Goal: Task Accomplishment & Management: Manage account settings

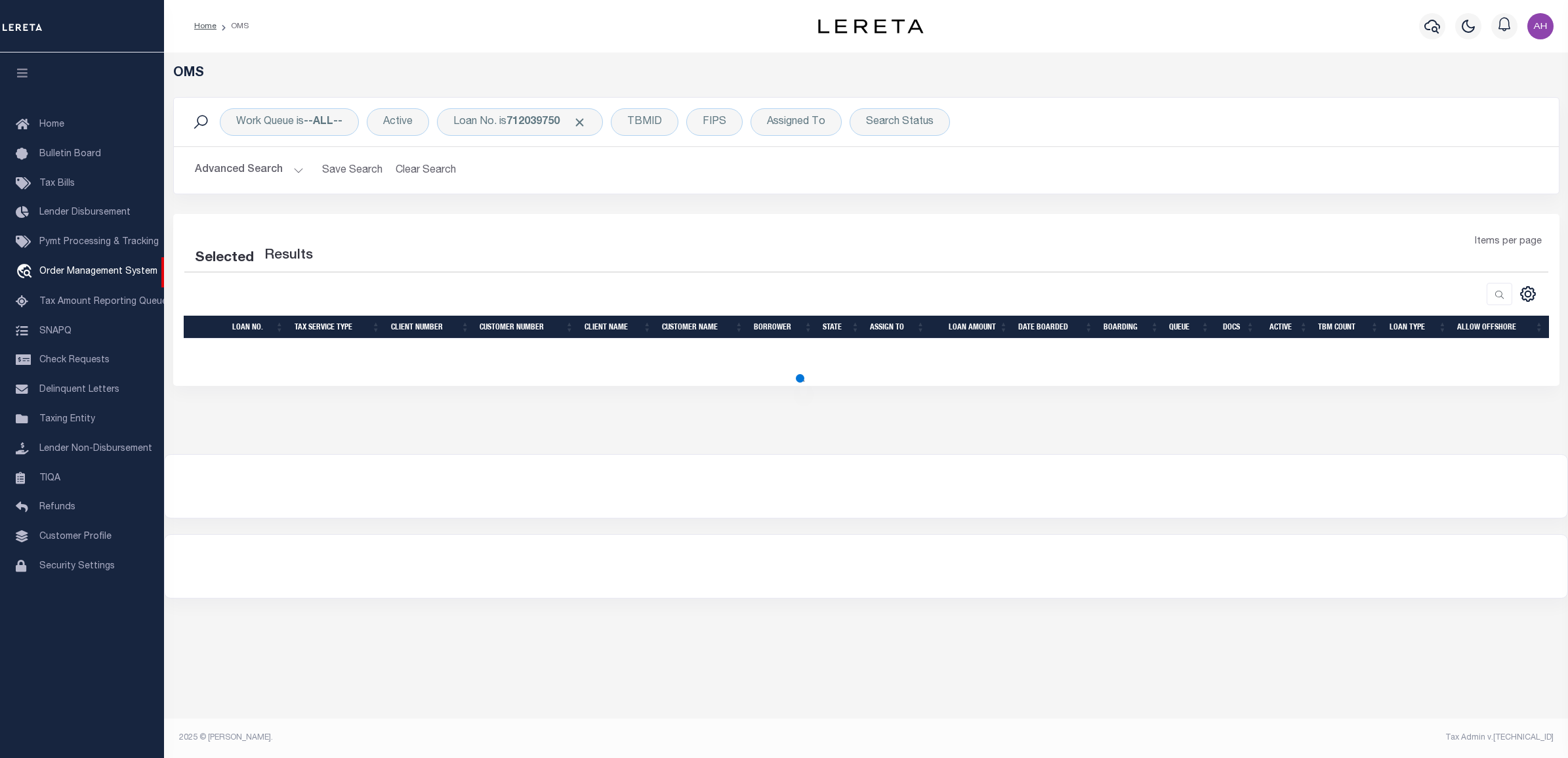
select select "200"
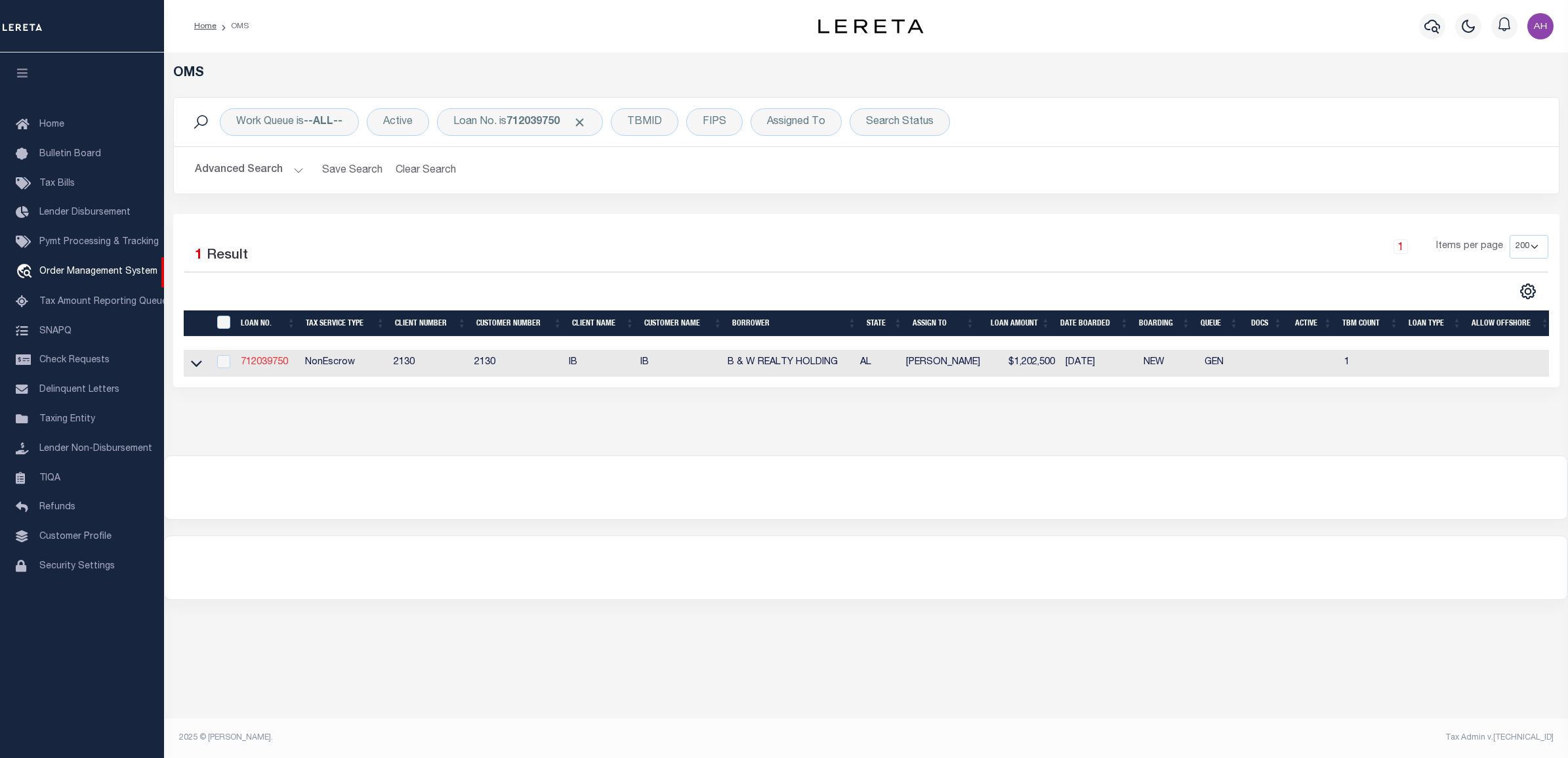
click at [261, 366] on link "712039750" at bounding box center [264, 362] width 47 height 9
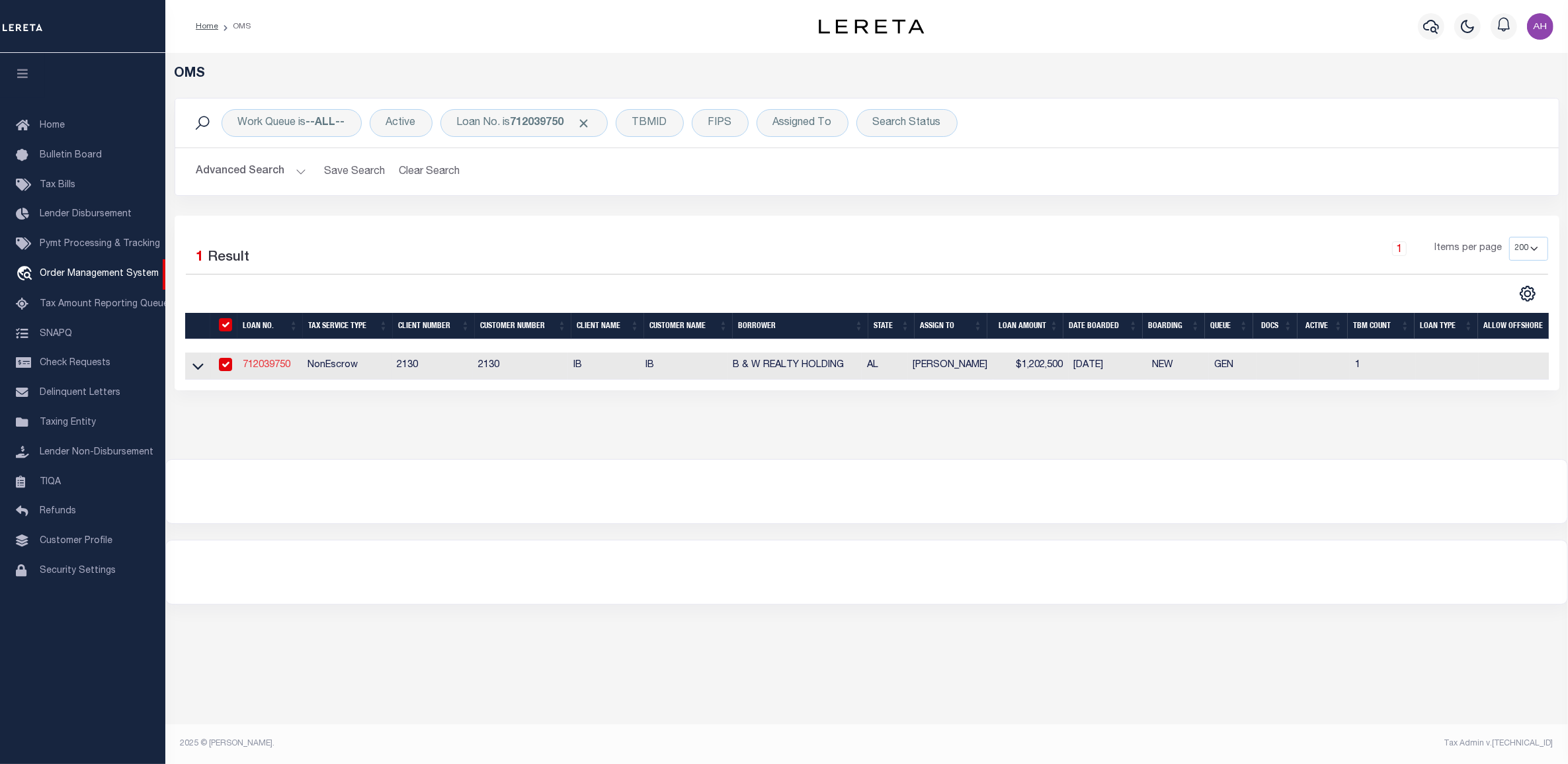
type input "712039750"
type input "B & W REALTY HOLDING"
select select "False"
select select
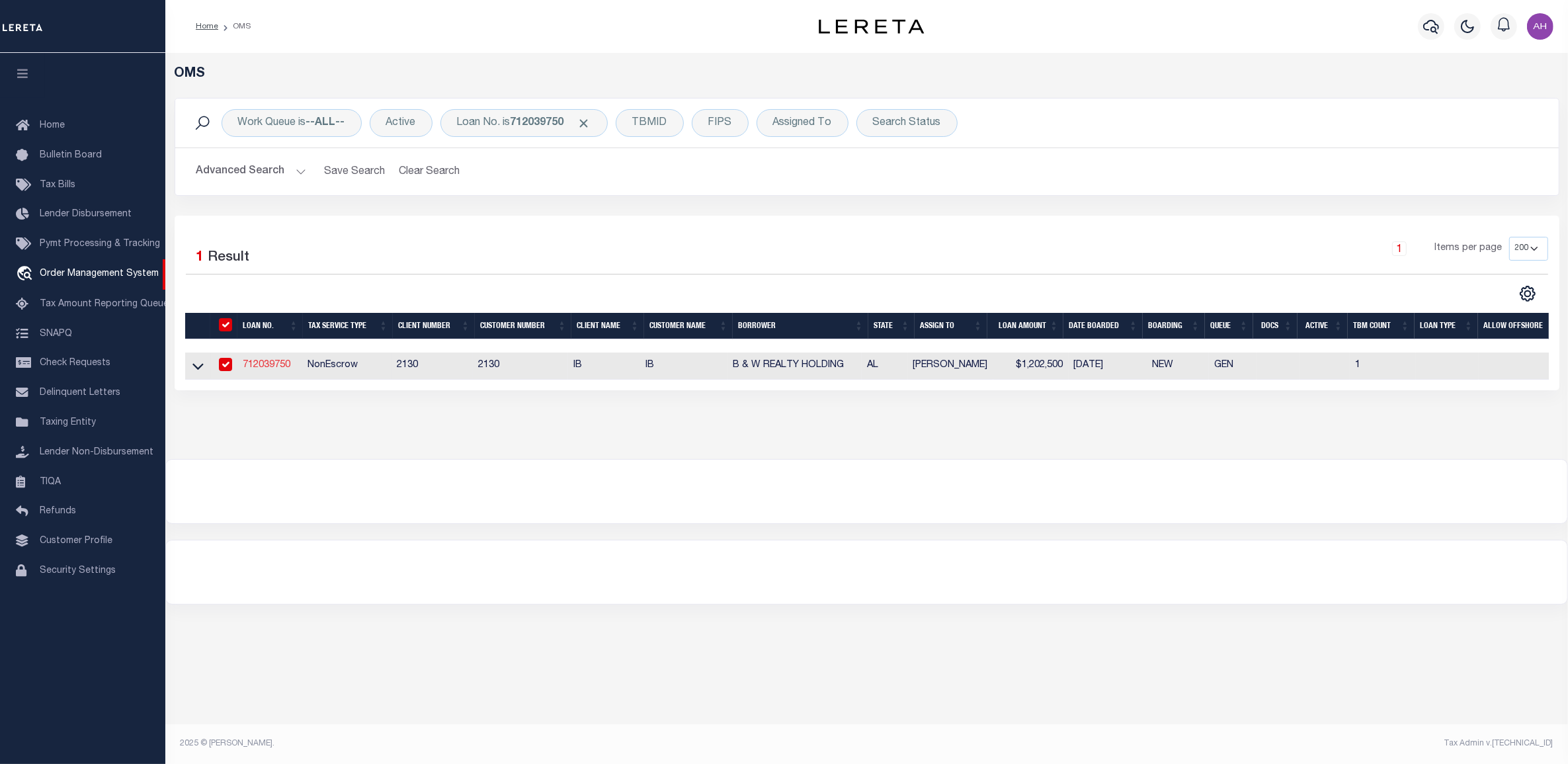
select select "NonEscrow"
select select "4937"
select select "2452"
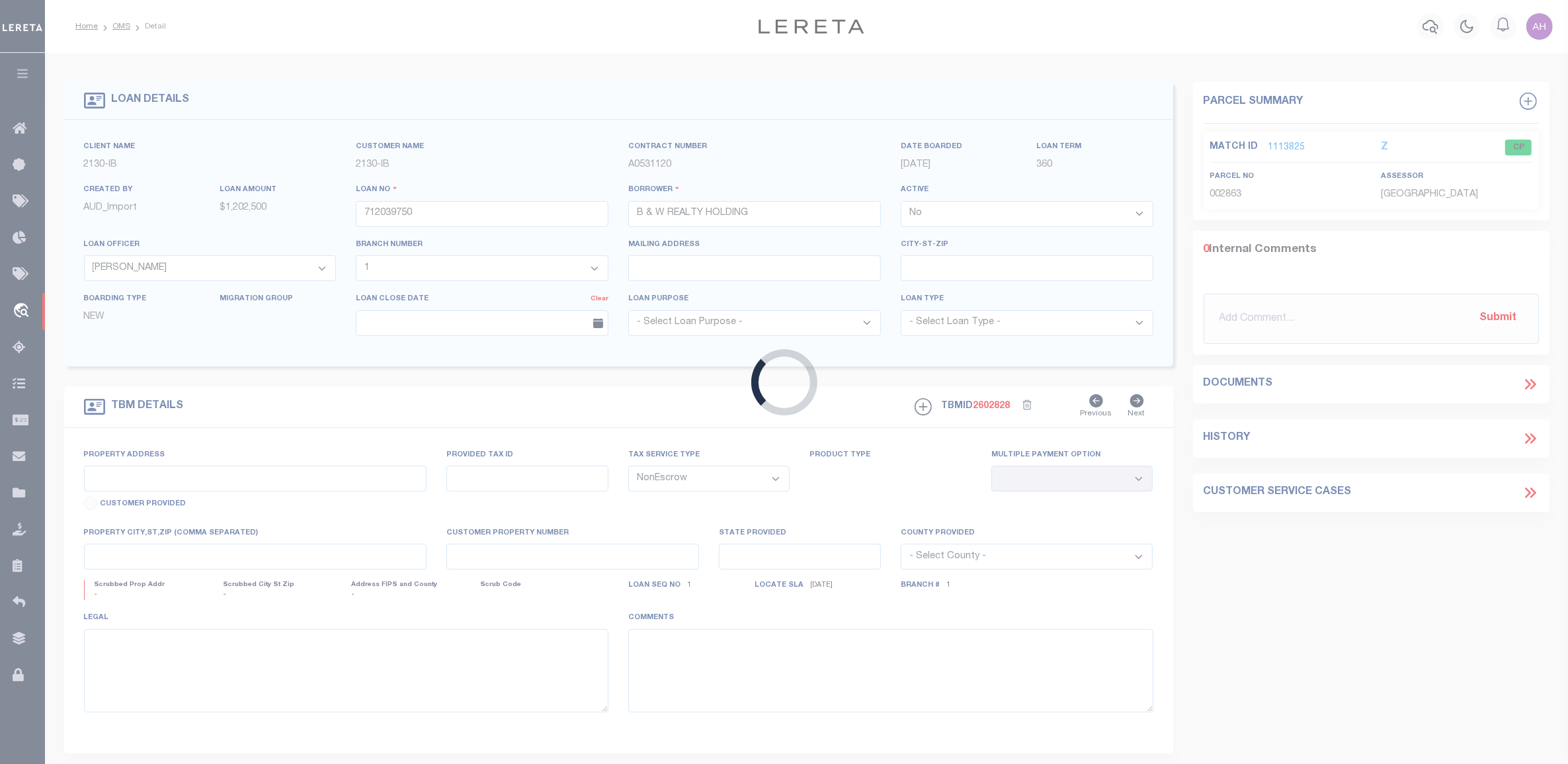
type input "[STREET_ADDRESS][PERSON_NAME]"
select select
type input "BON SECOUR AL 36511"
type input "90439"
type input "AL"
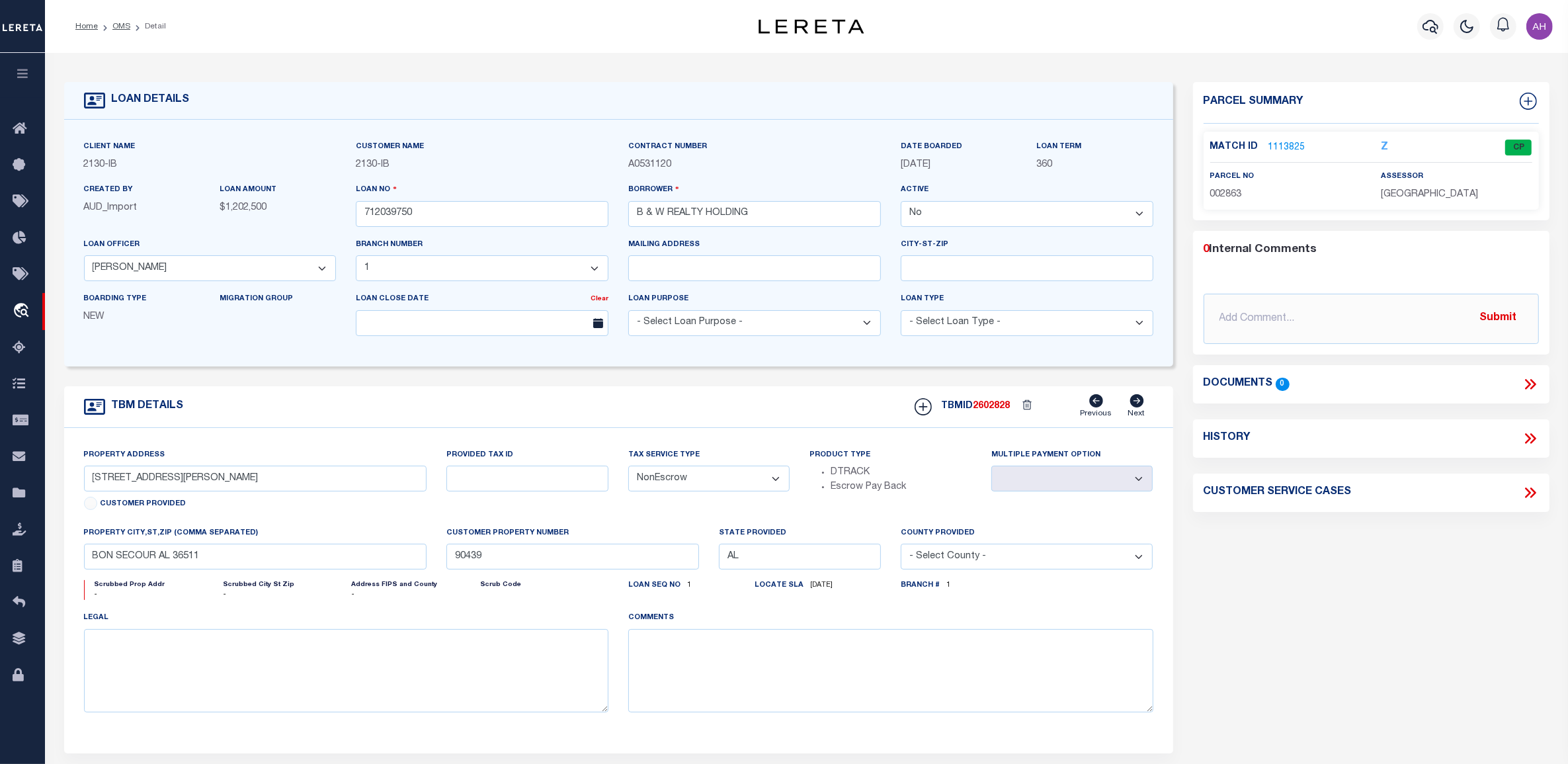
click at [1042, 372] on form "LOAN DETAILS Client Name 2130 - IB Customer Name" at bounding box center [618, 443] width 1109 height 723
click at [1528, 382] on icon at bounding box center [1528, 384] width 6 height 10
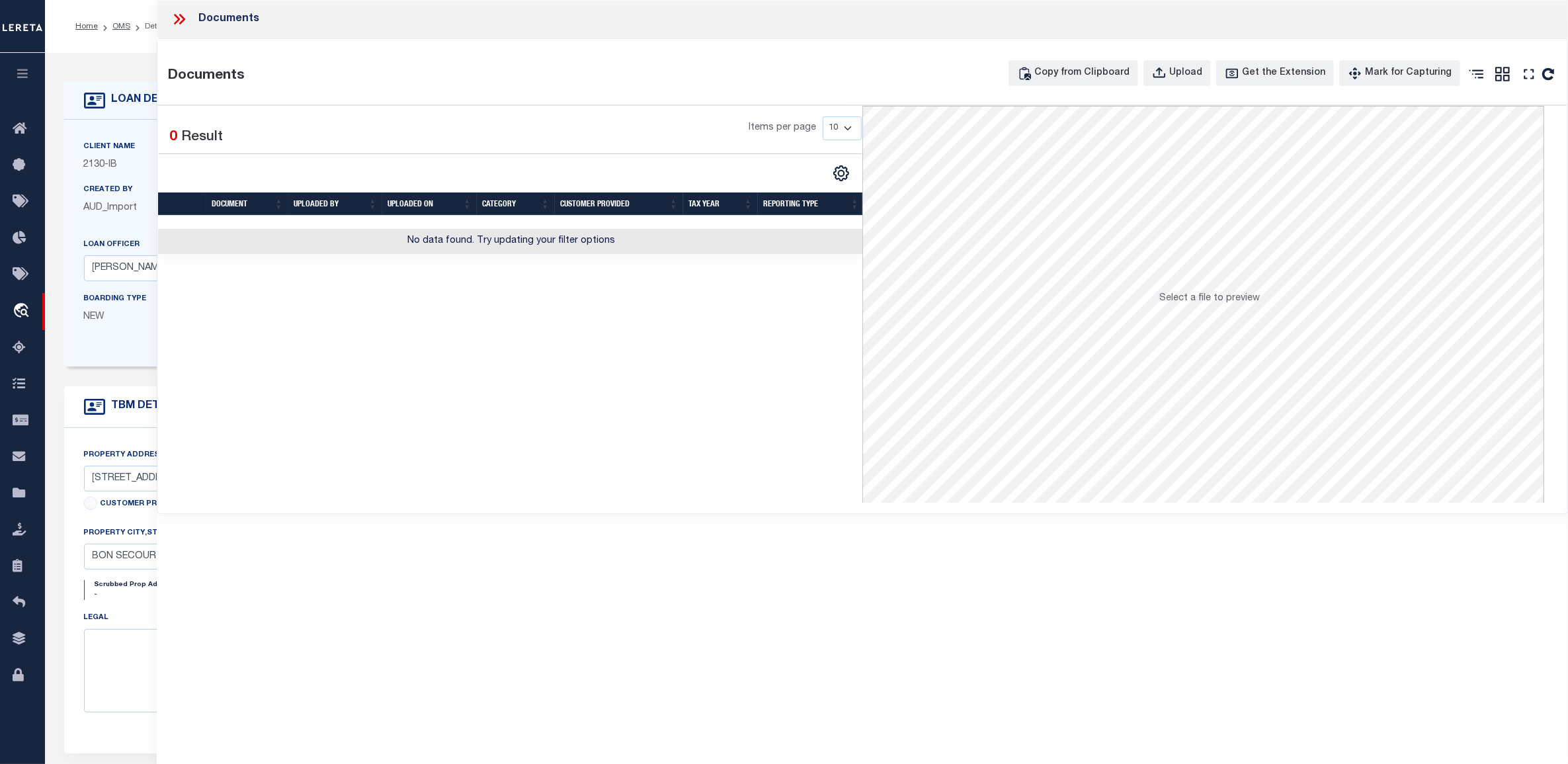
click at [176, 21] on icon at bounding box center [179, 18] width 17 height 17
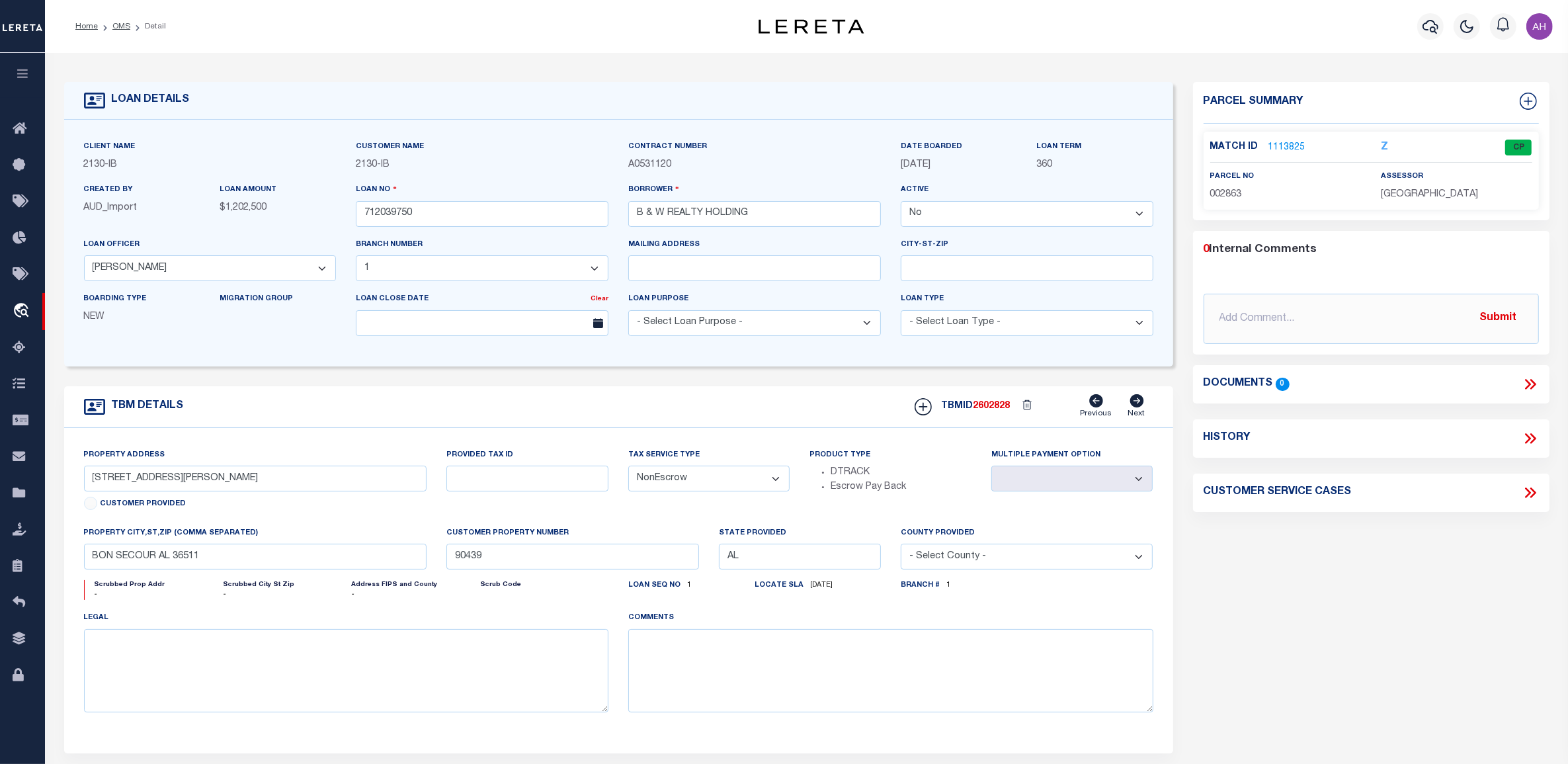
click at [1285, 146] on link "1113825" at bounding box center [1287, 147] width 37 height 14
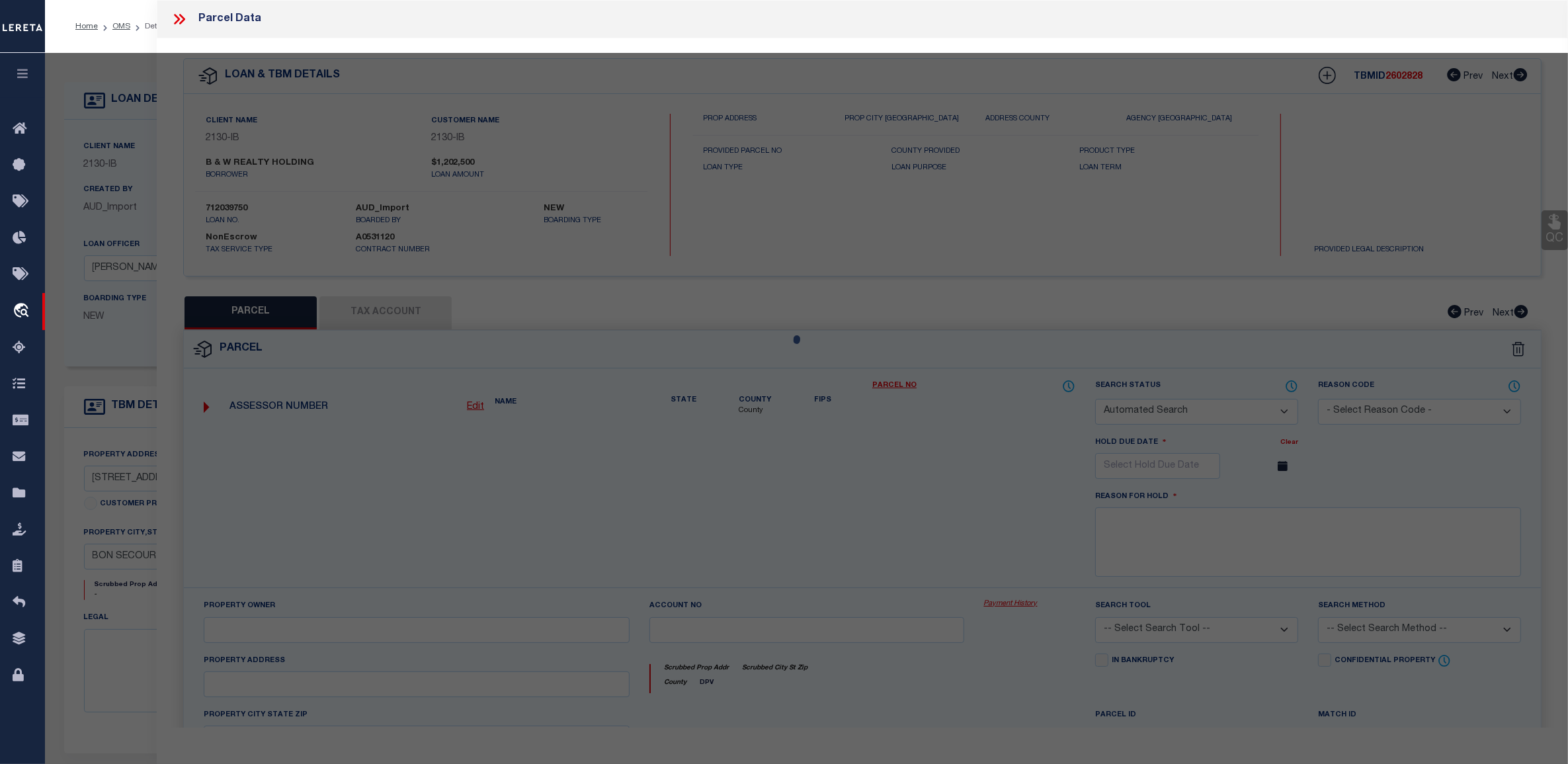
checkbox input "false"
select select "CP"
type input "B&W REALTY HOLDINGS L L C"
select select
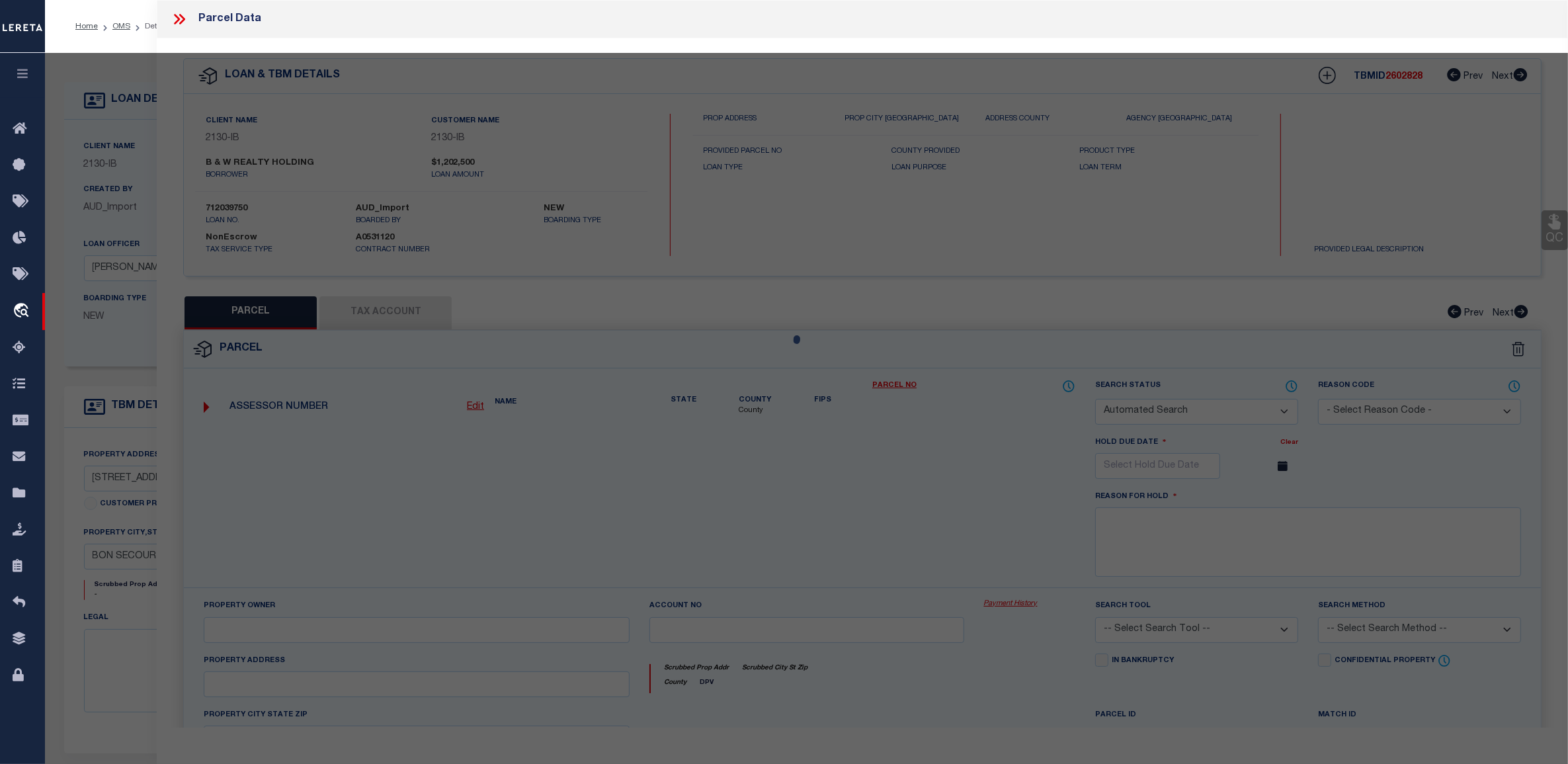
type input "6119 MOLSBEE RD"
type input "AL"
type textarea "35 AC(C) FR NW COR OF SE1/4 OF SE1/4 RUN E 1100'S TH W 208.7 ' TH E 208.7' TO W…"
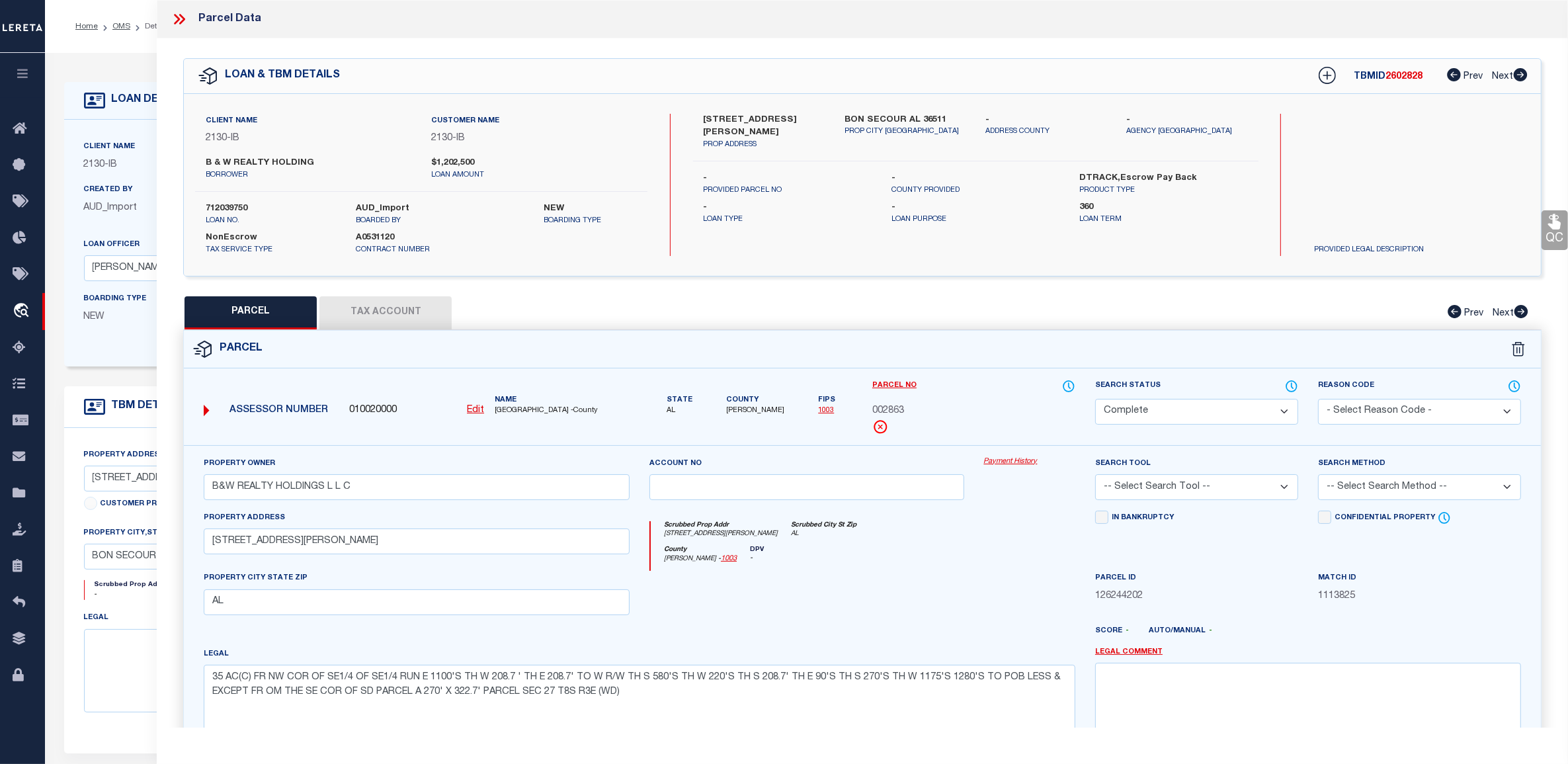
click at [1031, 464] on link "Payment History" at bounding box center [1030, 461] width 91 height 11
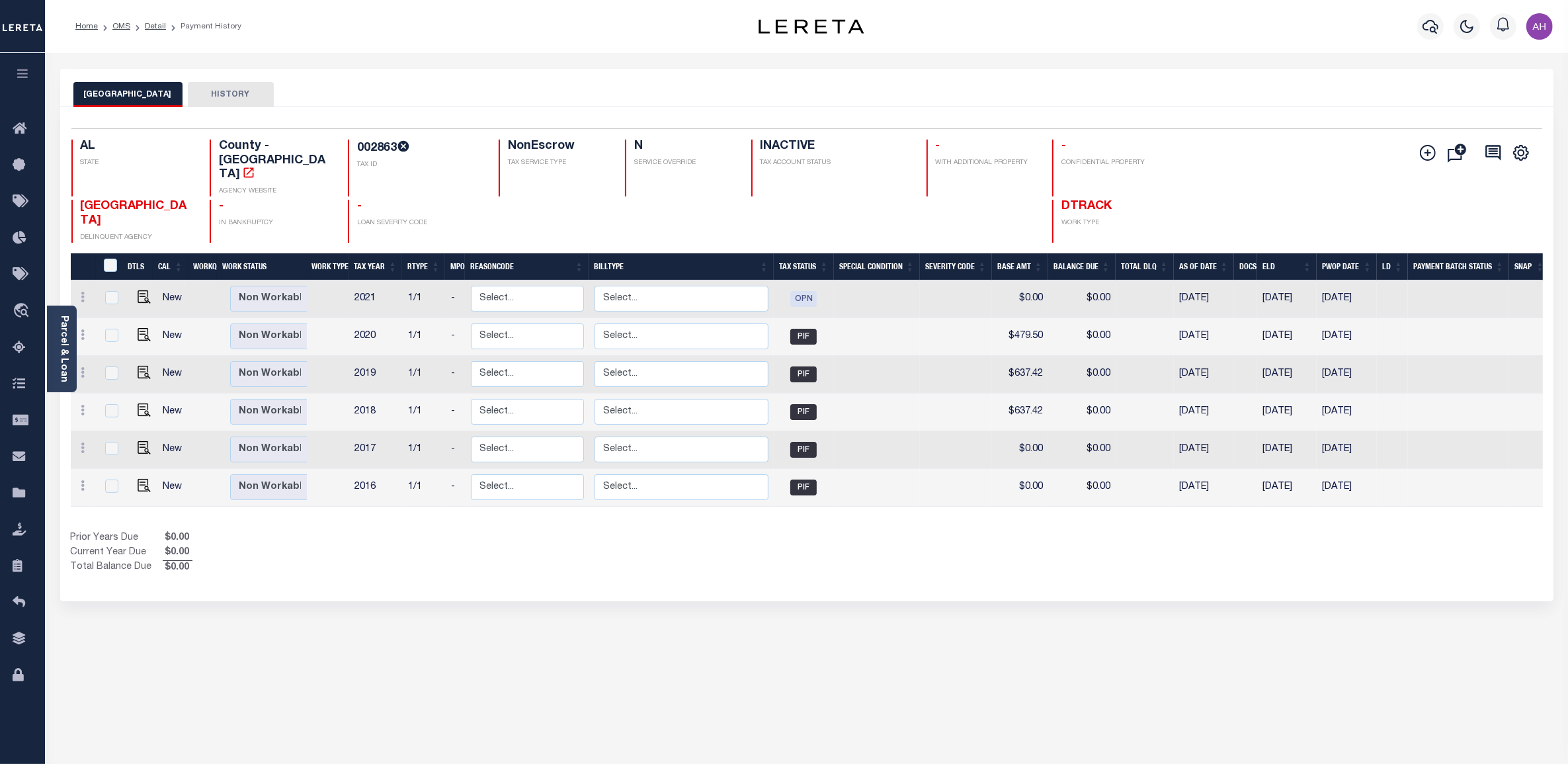
click at [372, 94] on div "BALDWIN COUNTY HISTORY" at bounding box center [807, 93] width 1467 height 24
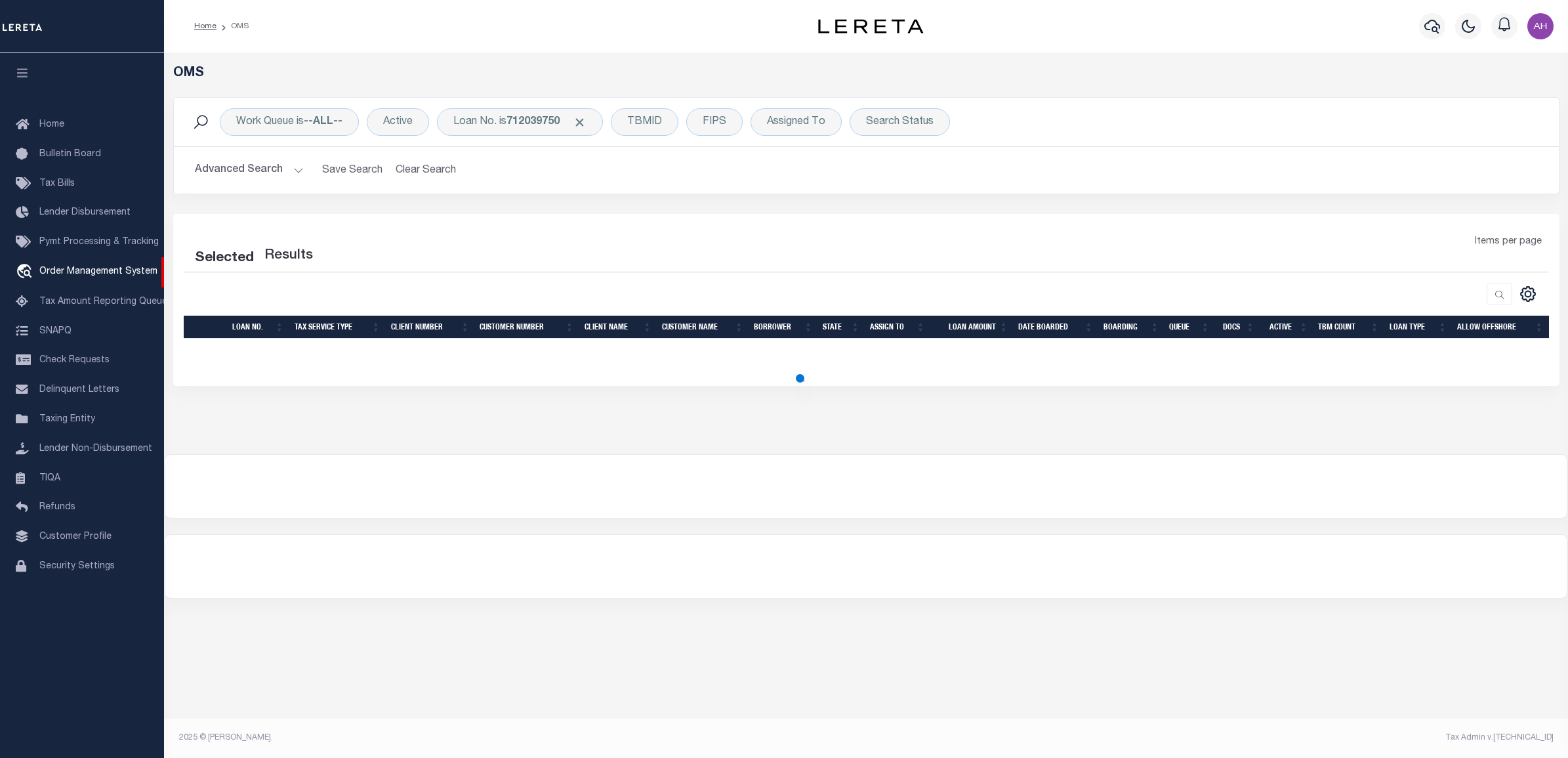
select select "200"
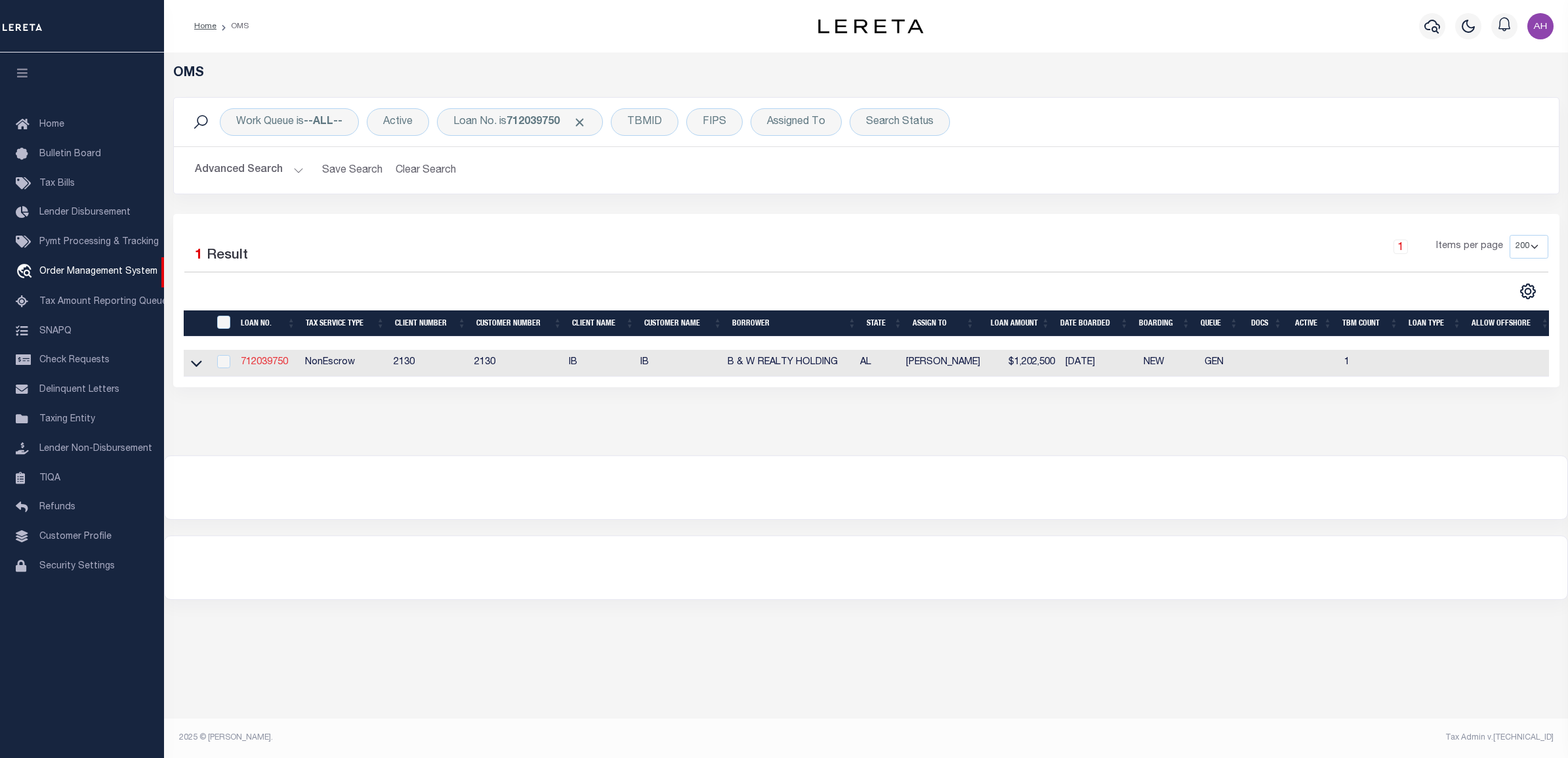
click at [246, 359] on link "712039750" at bounding box center [264, 362] width 47 height 9
type input "712039750"
type input "B & W REALTY HOLDING"
select select "False"
select select
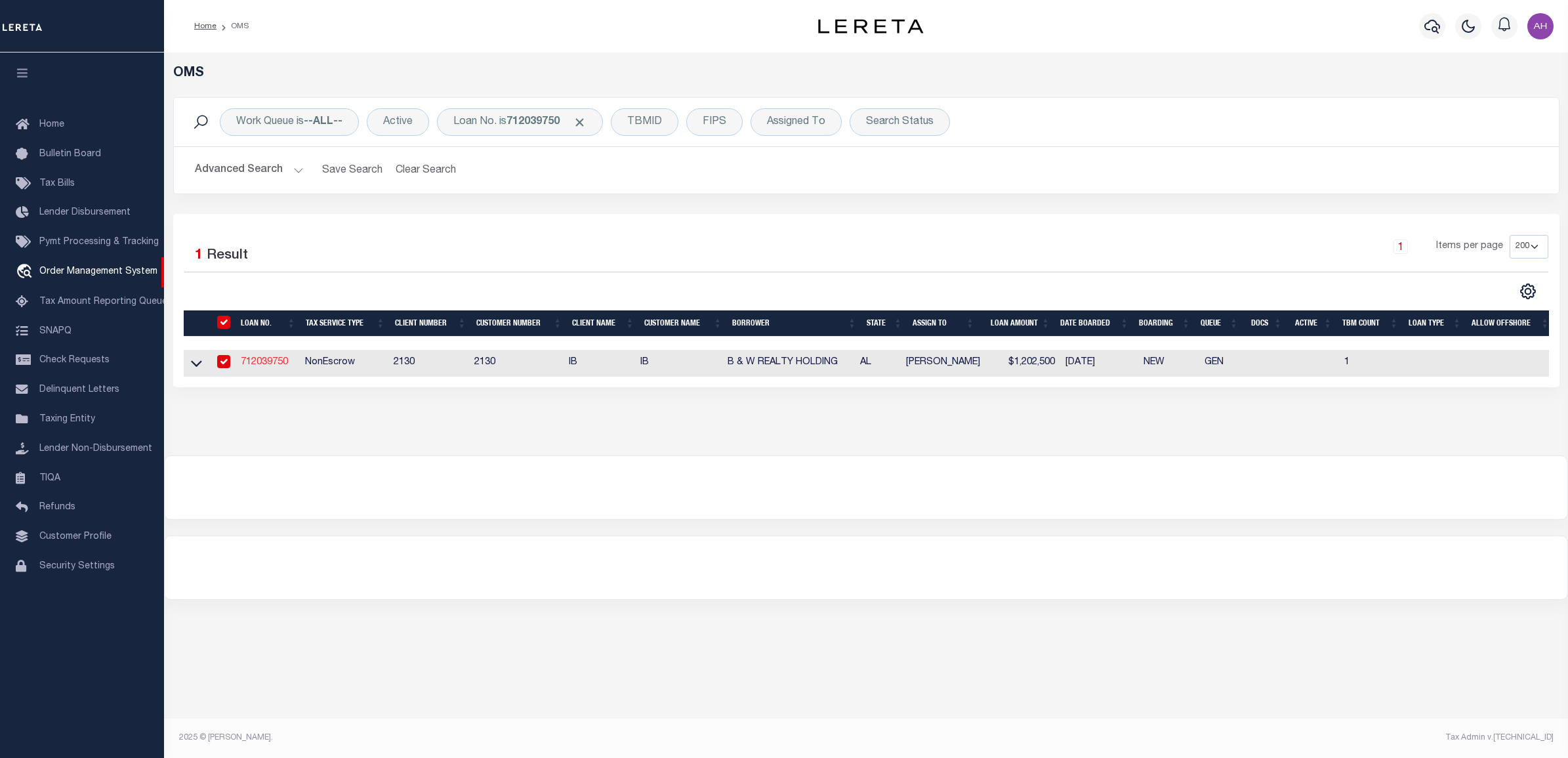
select select
select select "NonEscrow"
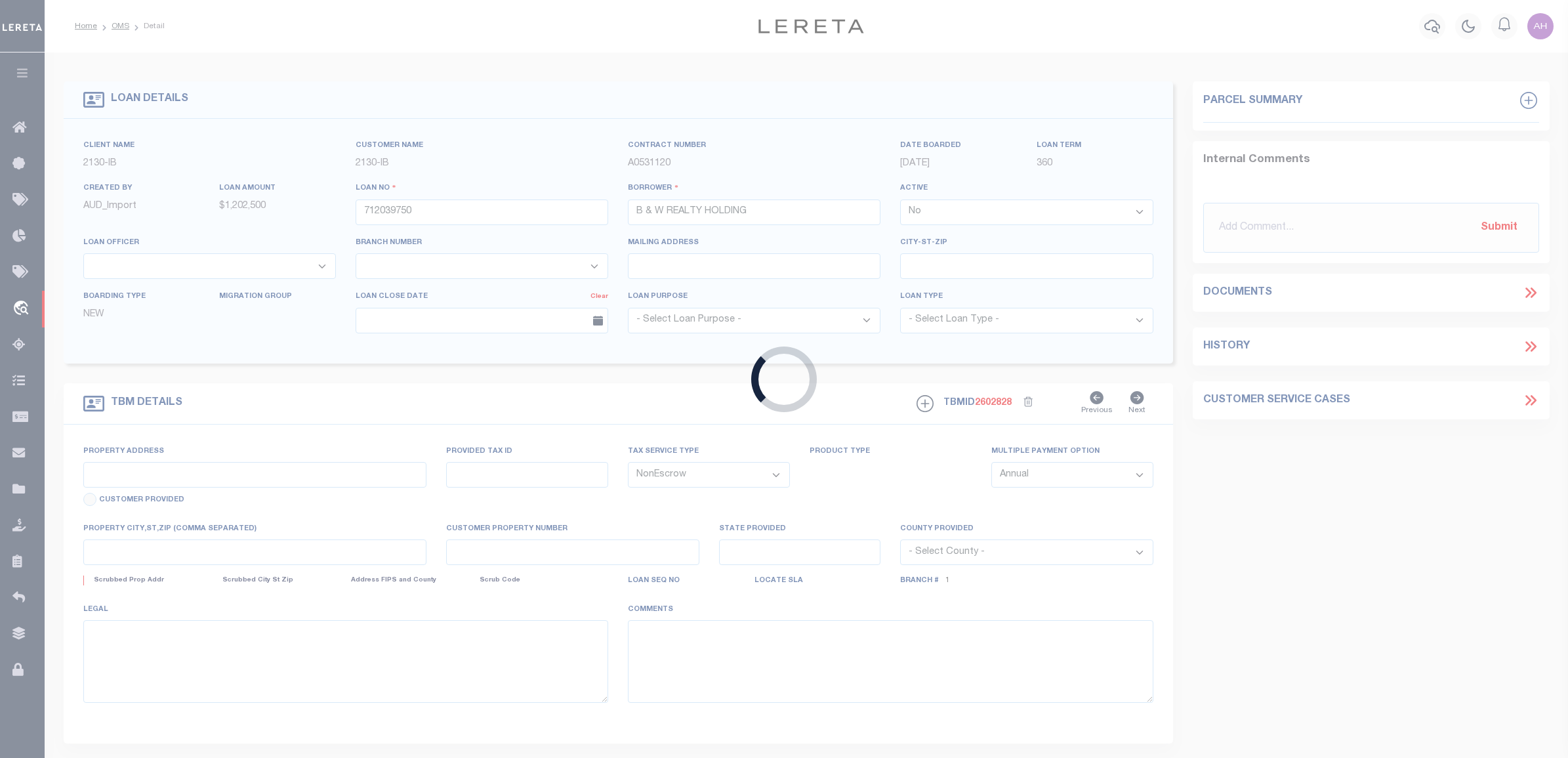
type input "[STREET_ADDRESS][PERSON_NAME]"
select select
type input "BON SECOUR AL 36511"
type input "90439"
type input "AL"
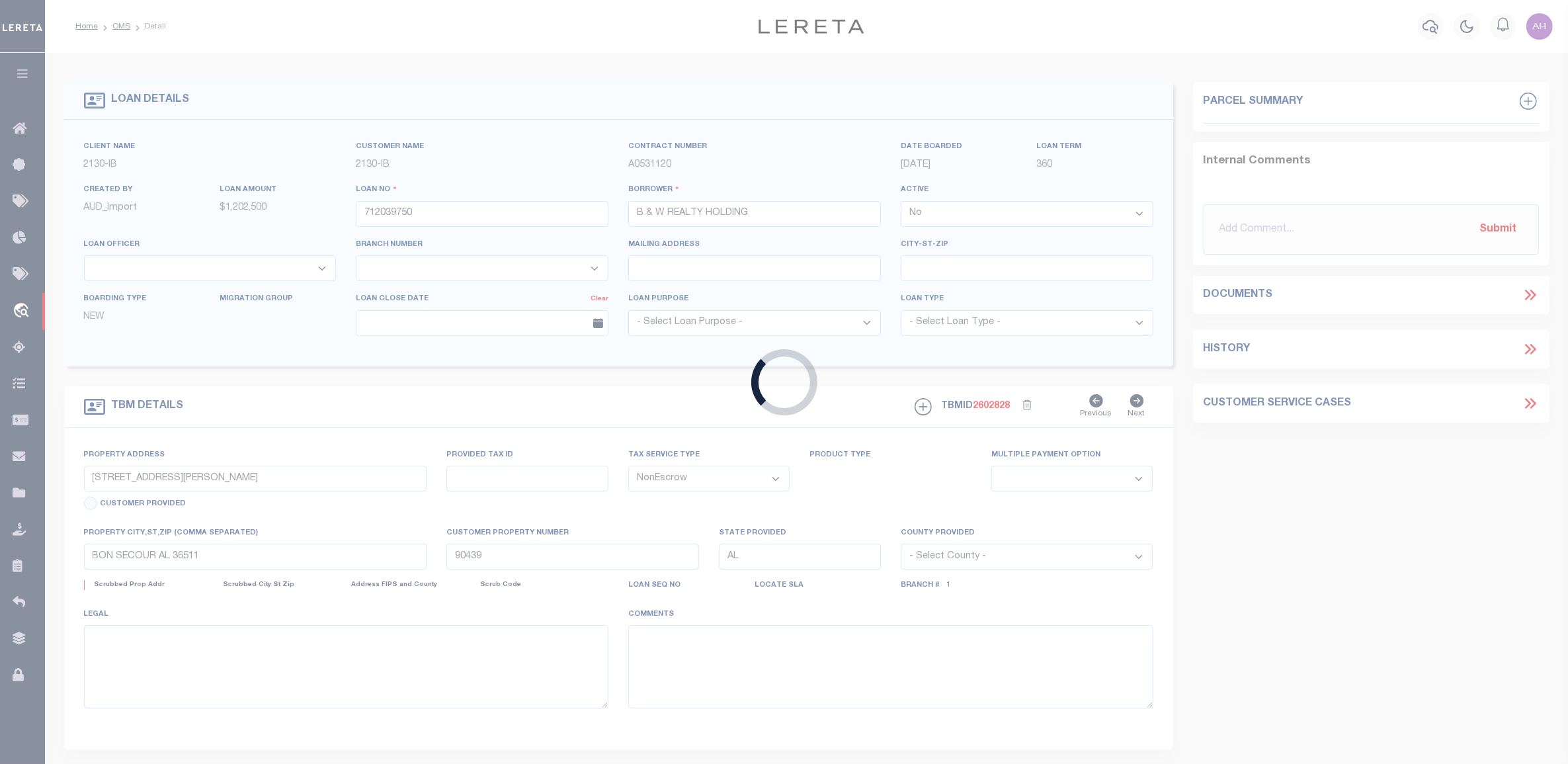
select select "4937"
select select "2452"
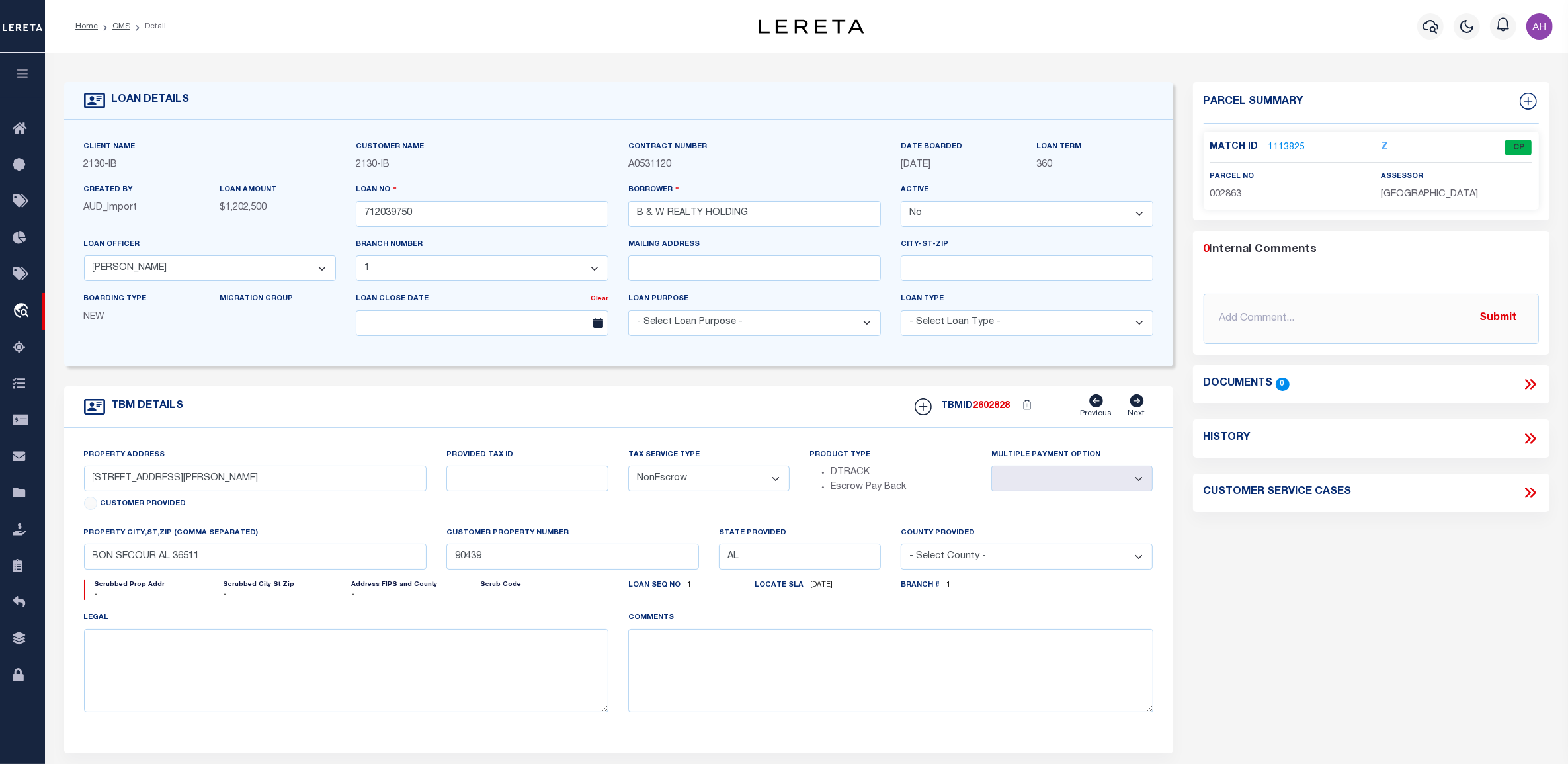
click at [433, 390] on div "TBM DETAILS TBMID 2602828 Previous Next" at bounding box center [618, 407] width 1109 height 42
